Goal: Obtain resource: Download file/media

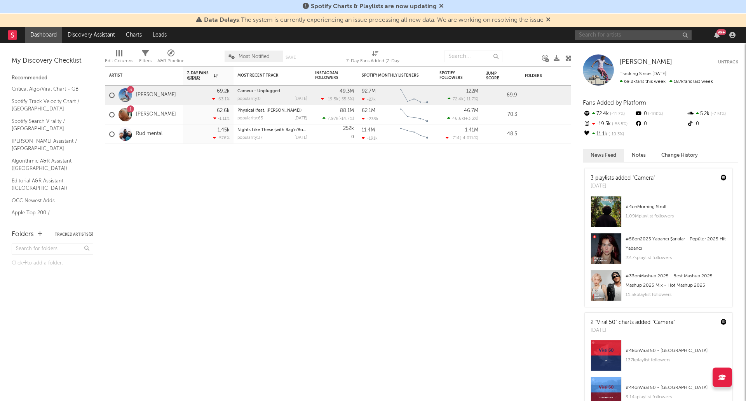
click at [613, 35] on input "text" at bounding box center [633, 35] width 117 height 10
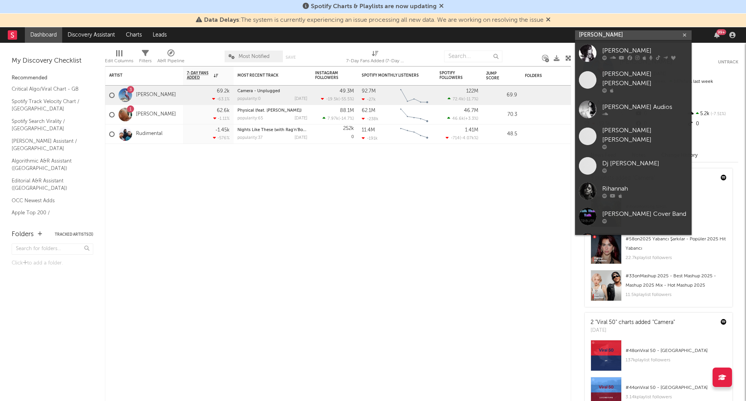
type input "[PERSON_NAME]"
click at [628, 49] on div "[PERSON_NAME]" at bounding box center [645, 50] width 86 height 9
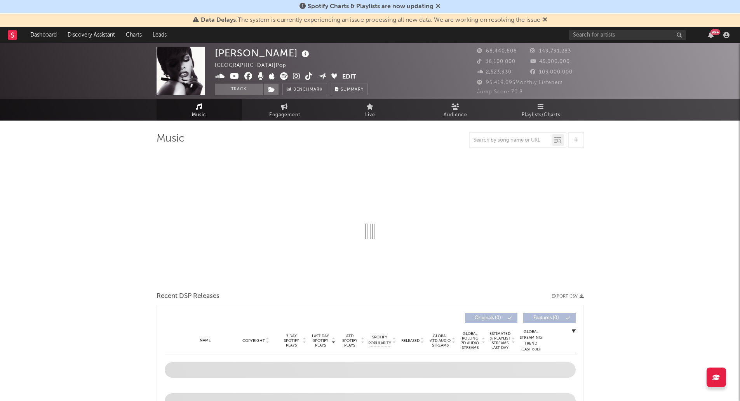
select select "6m"
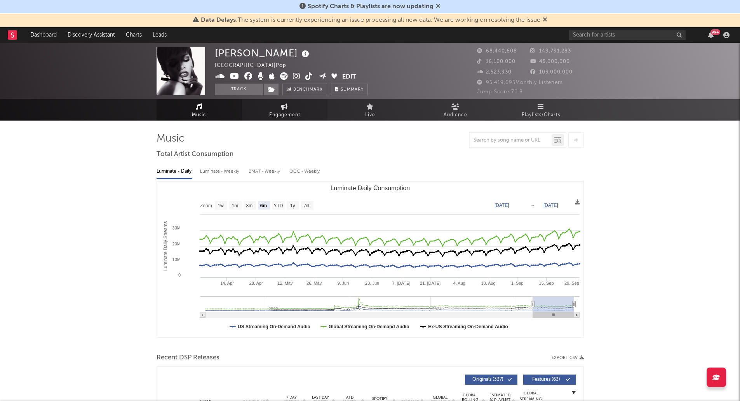
click at [283, 110] on link "Engagement" at bounding box center [285, 109] width 86 height 21
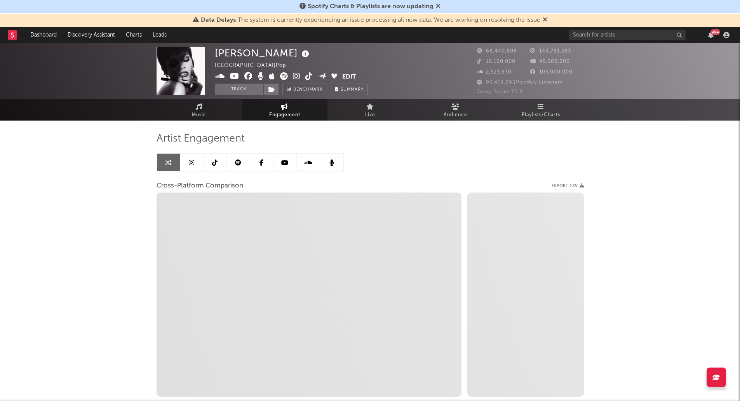
select select "1w"
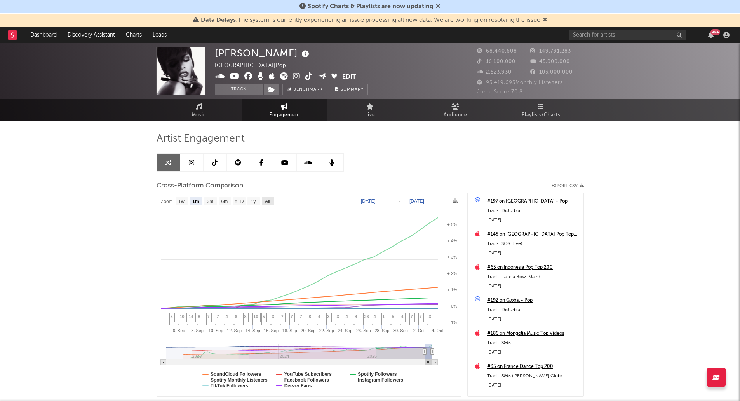
click at [265, 199] on text "All" at bounding box center [267, 201] width 5 height 5
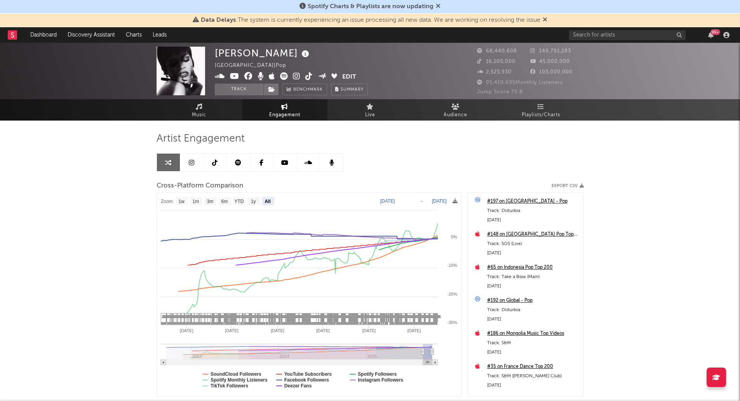
select select "All"
type input "[DATE]"
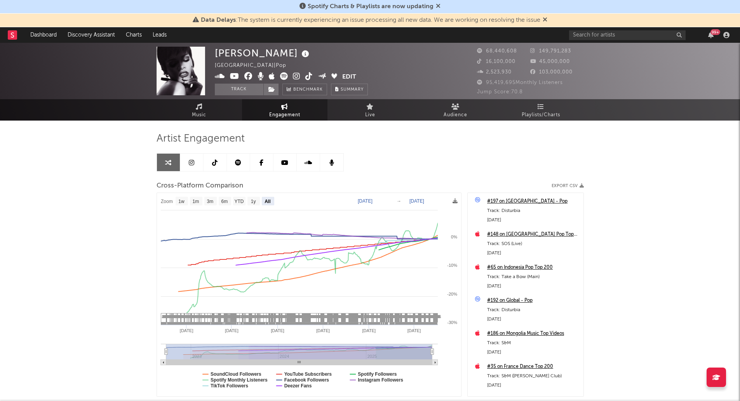
select select "All"
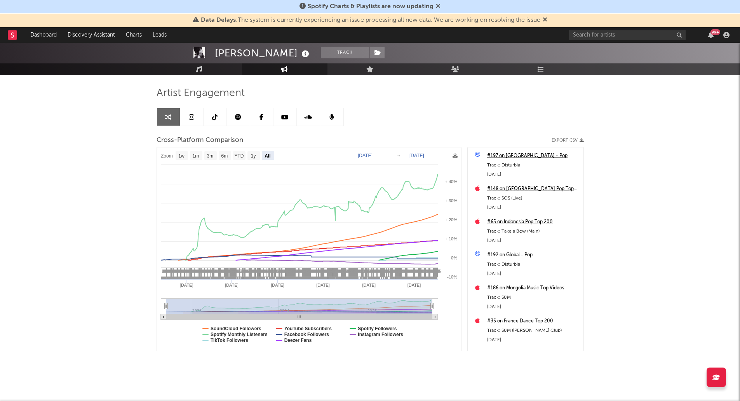
scroll to position [50, 0]
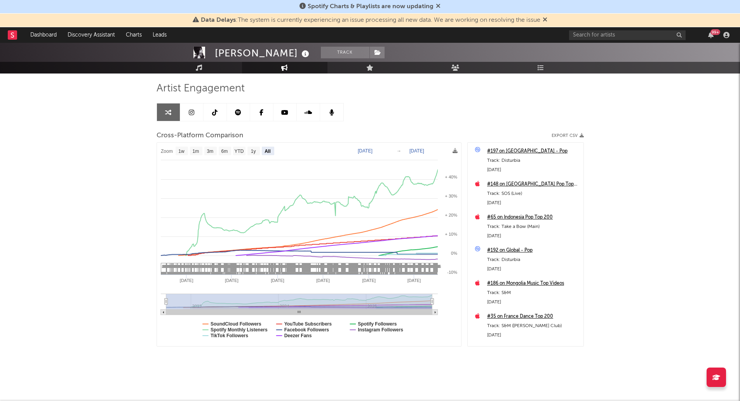
click at [241, 112] on icon at bounding box center [238, 112] width 6 height 6
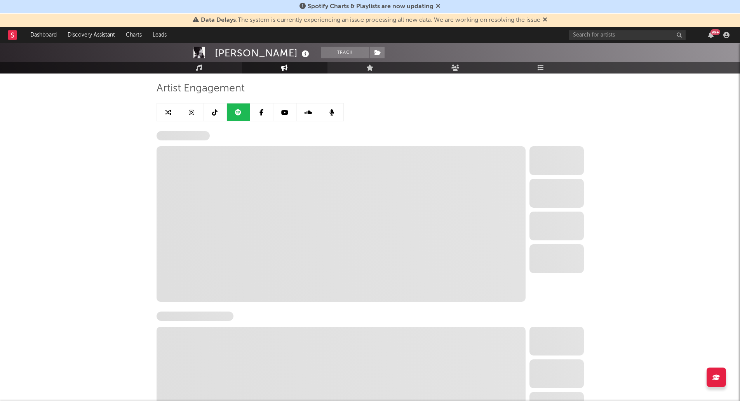
select select "6m"
select select "1w"
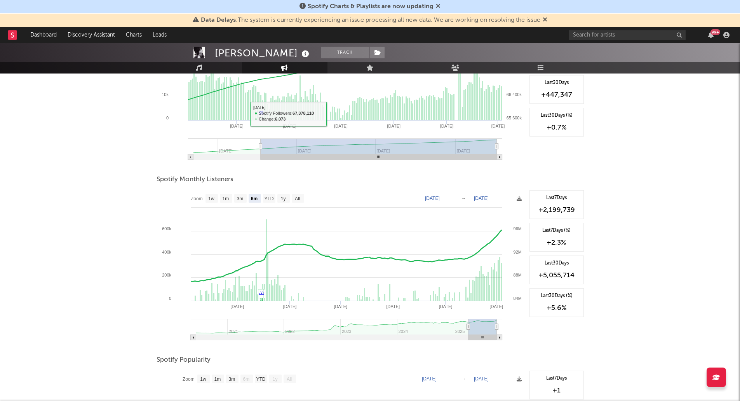
scroll to position [206, 0]
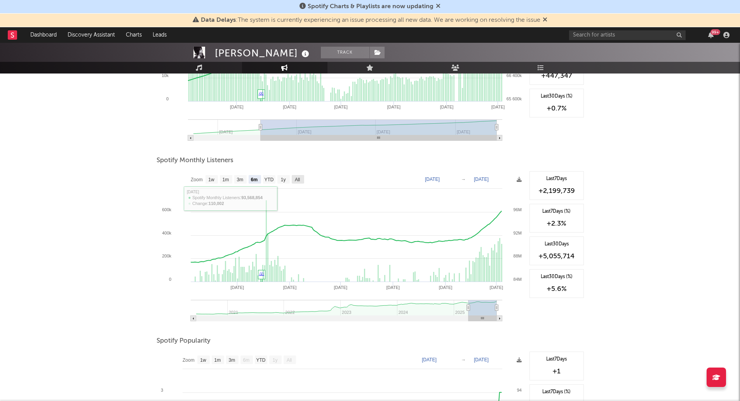
click at [300, 177] on text "All" at bounding box center [297, 179] width 5 height 5
select select "All"
type input "[DATE]"
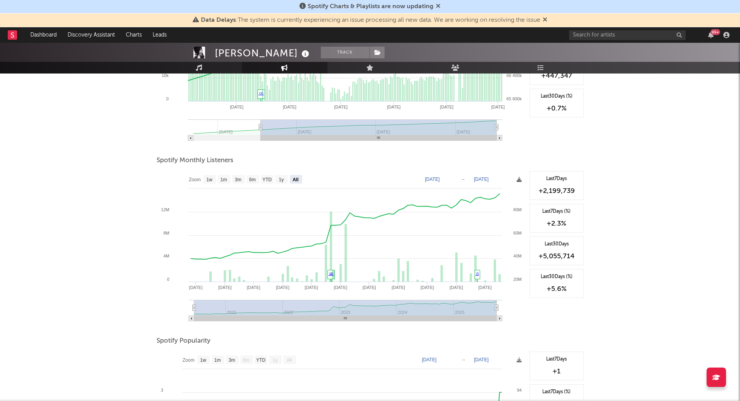
click at [519, 178] on icon at bounding box center [519, 179] width 5 height 5
click at [486, 187] on span "Download as CSV" at bounding box center [482, 186] width 78 height 13
